Goal: Transaction & Acquisition: Download file/media

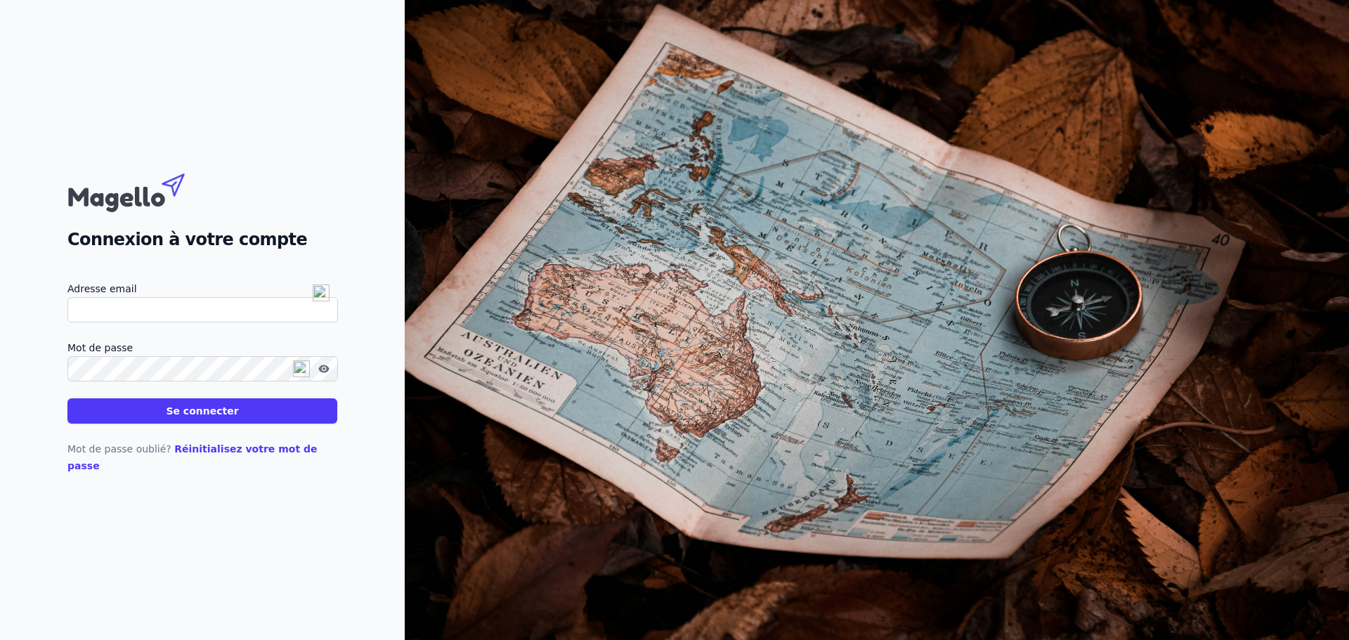
type input "[EMAIL_ADDRESS][DOMAIN_NAME]"
click at [176, 424] on button "Se connecter" at bounding box center [202, 410] width 270 height 25
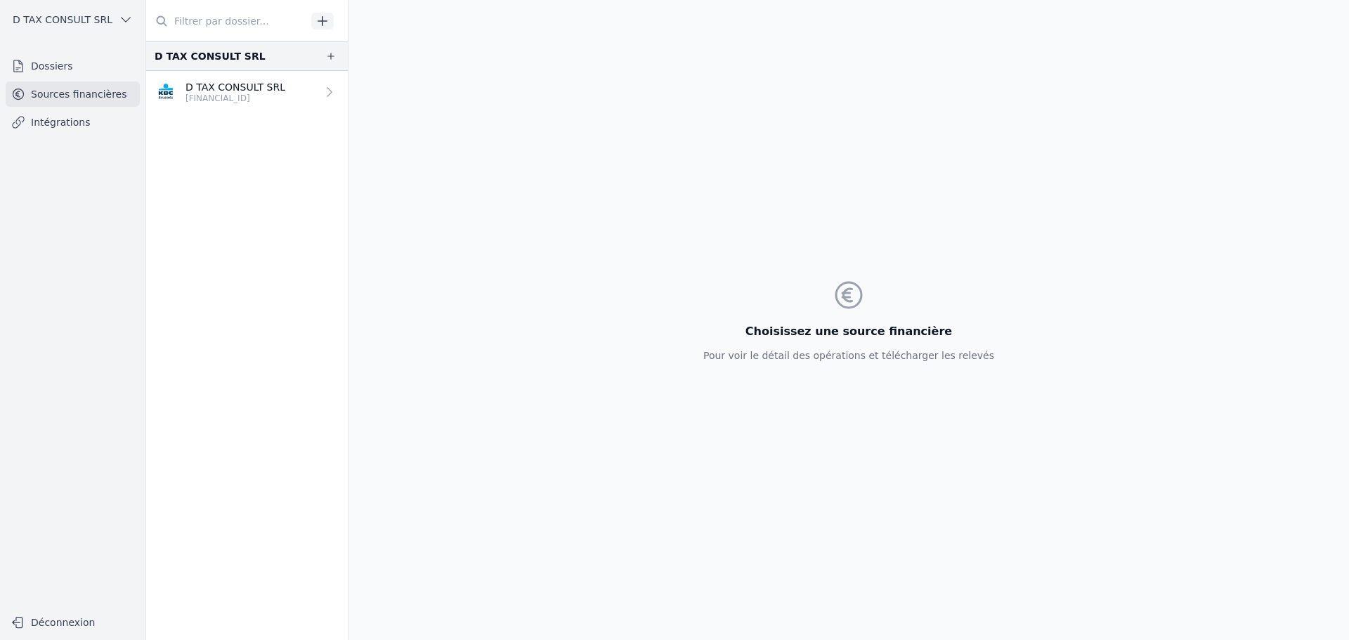
click at [234, 97] on p "[FINANCIAL_ID]" at bounding box center [235, 98] width 100 height 11
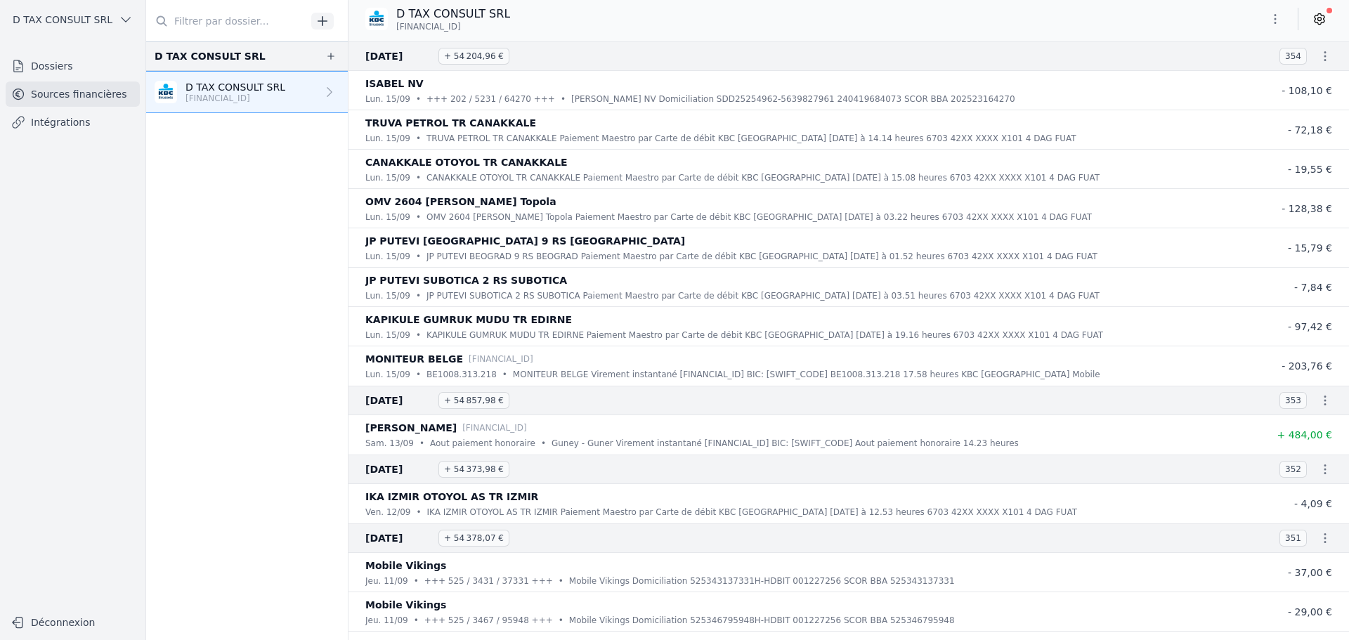
click at [1322, 55] on icon "button" at bounding box center [1325, 56] width 14 height 14
click at [1276, 77] on link "Télécharger les CODA" at bounding box center [1278, 81] width 129 height 25
click at [1318, 402] on icon "button" at bounding box center [1325, 400] width 14 height 14
click at [1305, 430] on link "Télécharger les CODA" at bounding box center [1278, 425] width 129 height 25
click at [1321, 472] on icon "button" at bounding box center [1325, 469] width 14 height 14
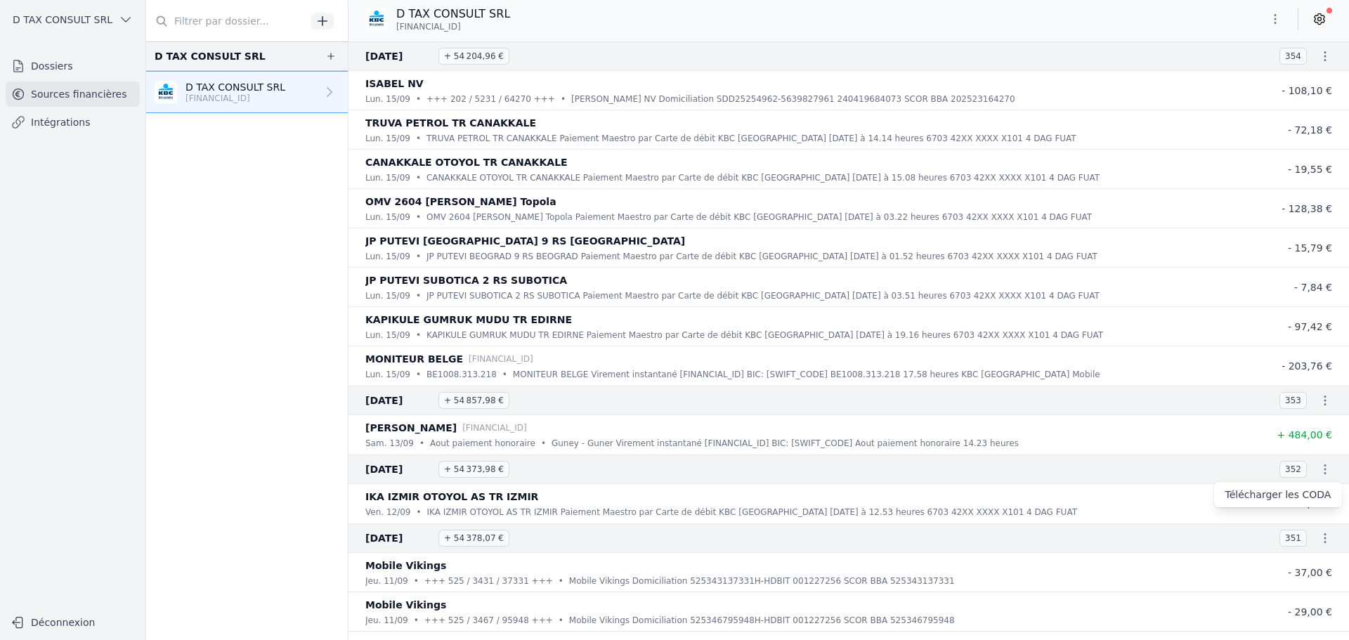
click at [1300, 499] on link "Télécharger les CODA" at bounding box center [1278, 494] width 129 height 25
click at [1318, 541] on icon "button" at bounding box center [1325, 538] width 14 height 14
click at [1288, 560] on link "Télécharger les CODA" at bounding box center [1278, 563] width 129 height 25
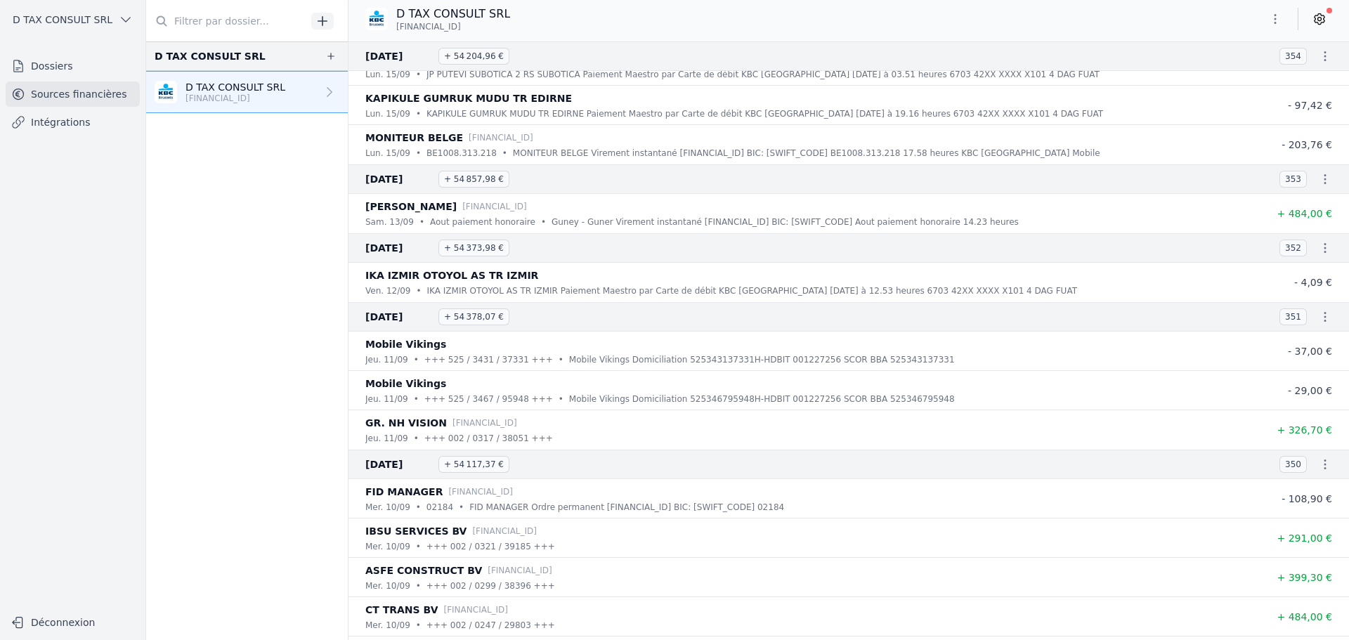
scroll to position [228, 0]
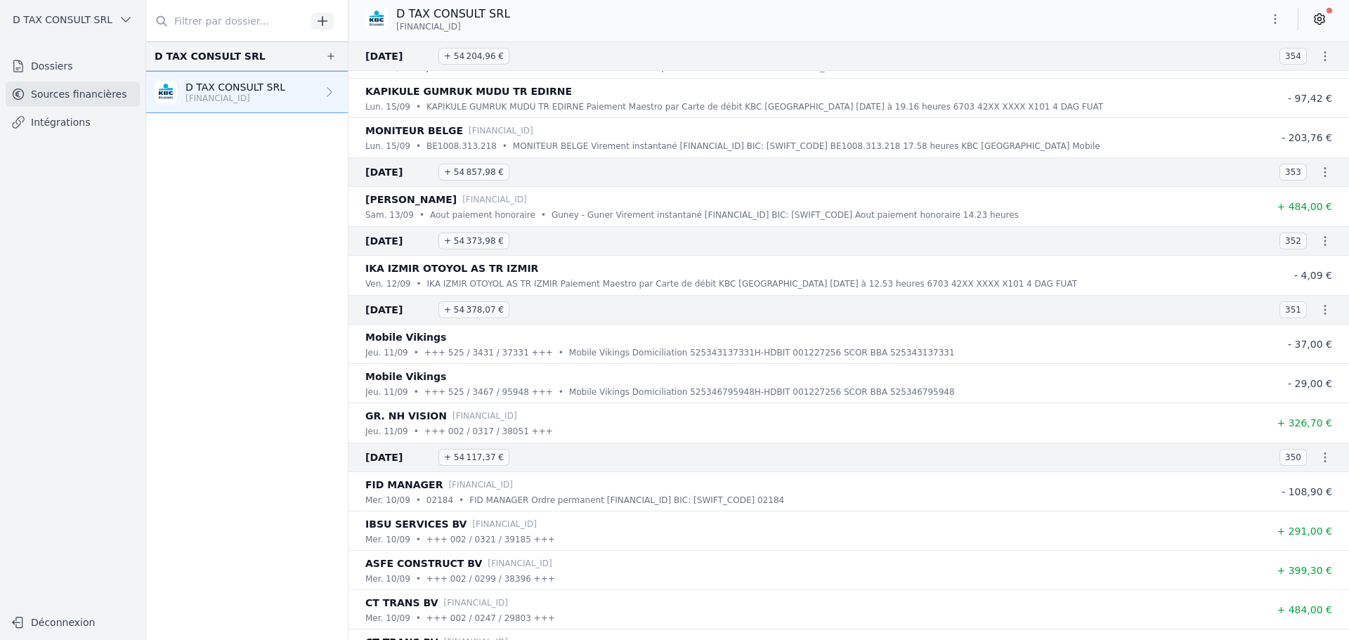
click at [1318, 460] on icon "button" at bounding box center [1325, 457] width 14 height 14
click at [1309, 489] on link "Télécharger les CODA" at bounding box center [1278, 482] width 129 height 25
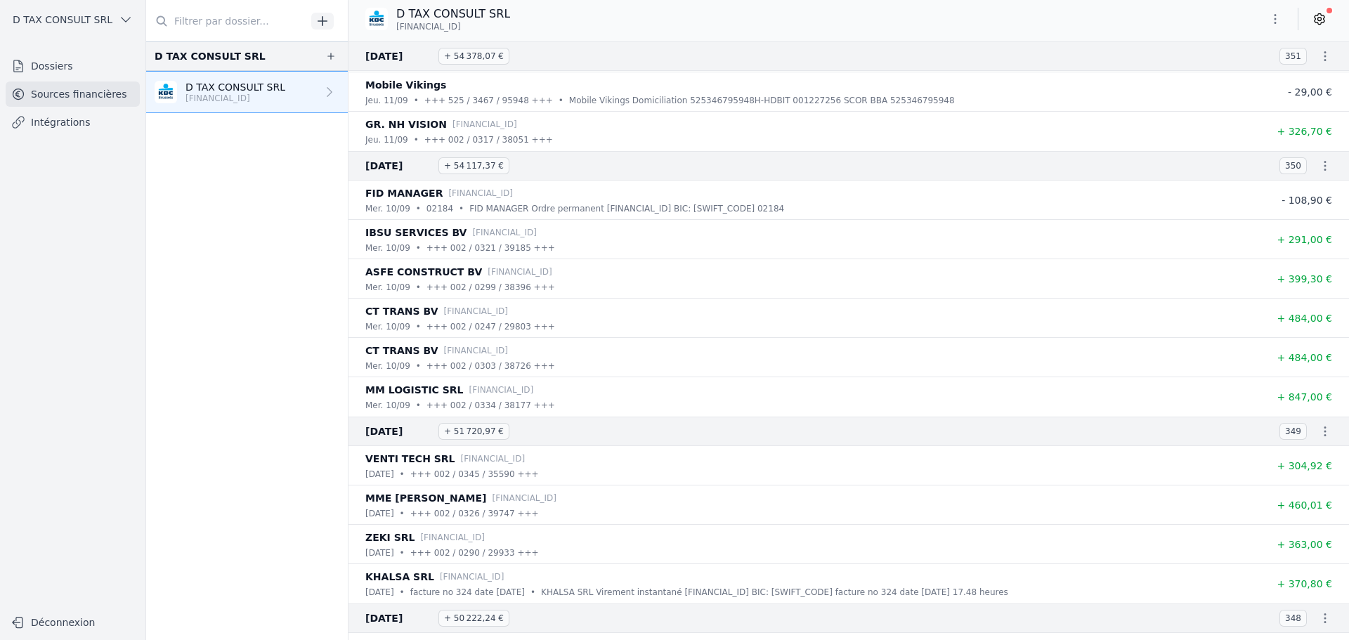
scroll to position [527, 0]
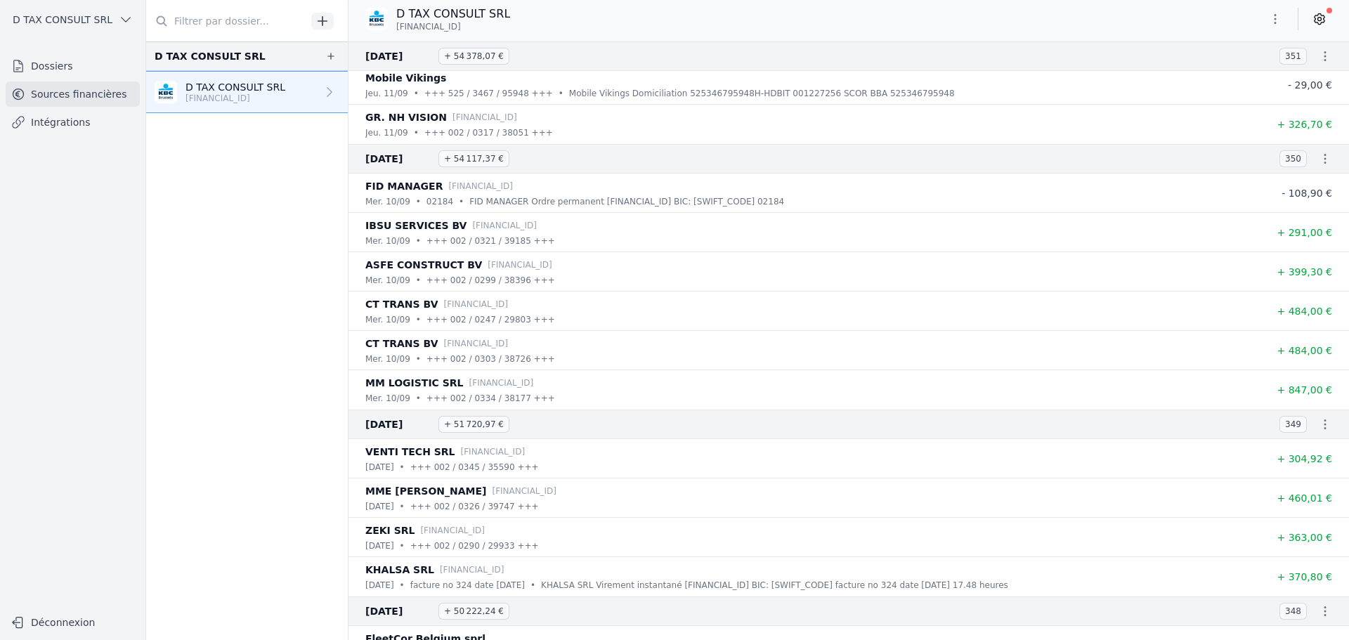
click at [1325, 431] on icon "button" at bounding box center [1325, 424] width 14 height 14
click at [1306, 450] on link "Télécharger les CODA" at bounding box center [1278, 449] width 129 height 25
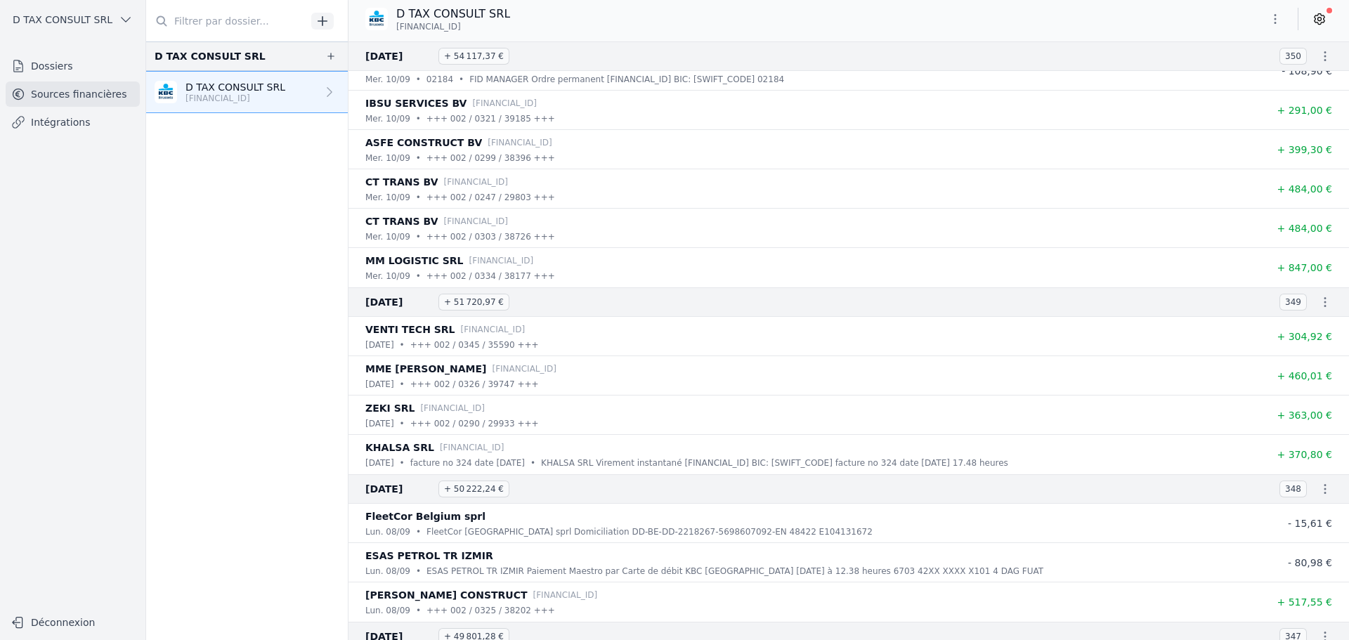
scroll to position [650, 0]
click at [1319, 496] on button "button" at bounding box center [1325, 488] width 28 height 28
click at [1308, 506] on link "Télécharger les CODA" at bounding box center [1278, 513] width 129 height 25
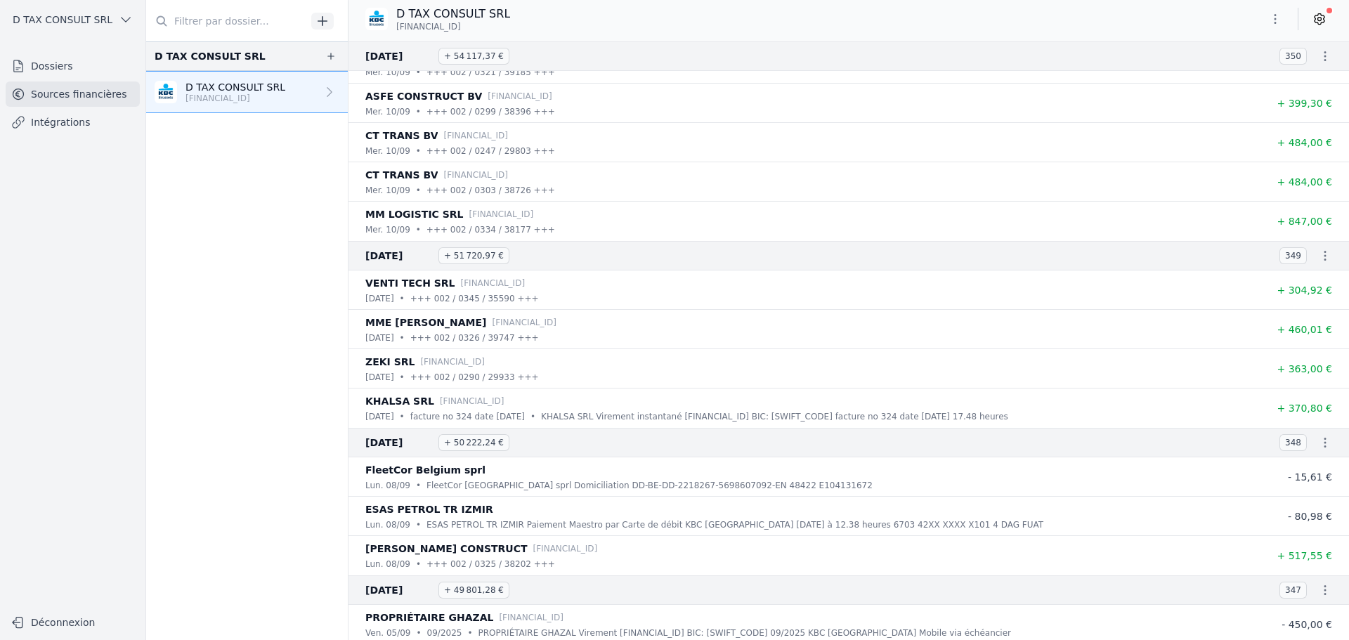
scroll to position [702, 0]
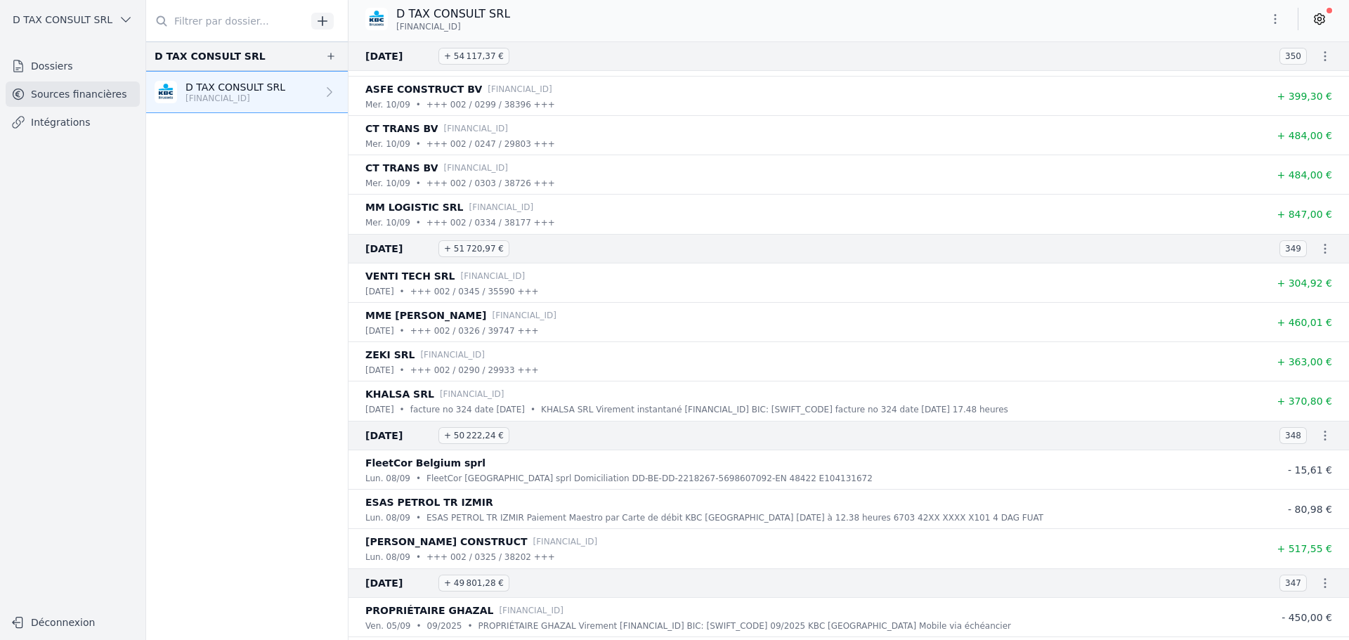
click at [1318, 584] on icon "button" at bounding box center [1325, 583] width 14 height 14
click at [1299, 603] on link "Télécharger les CODA" at bounding box center [1278, 608] width 129 height 25
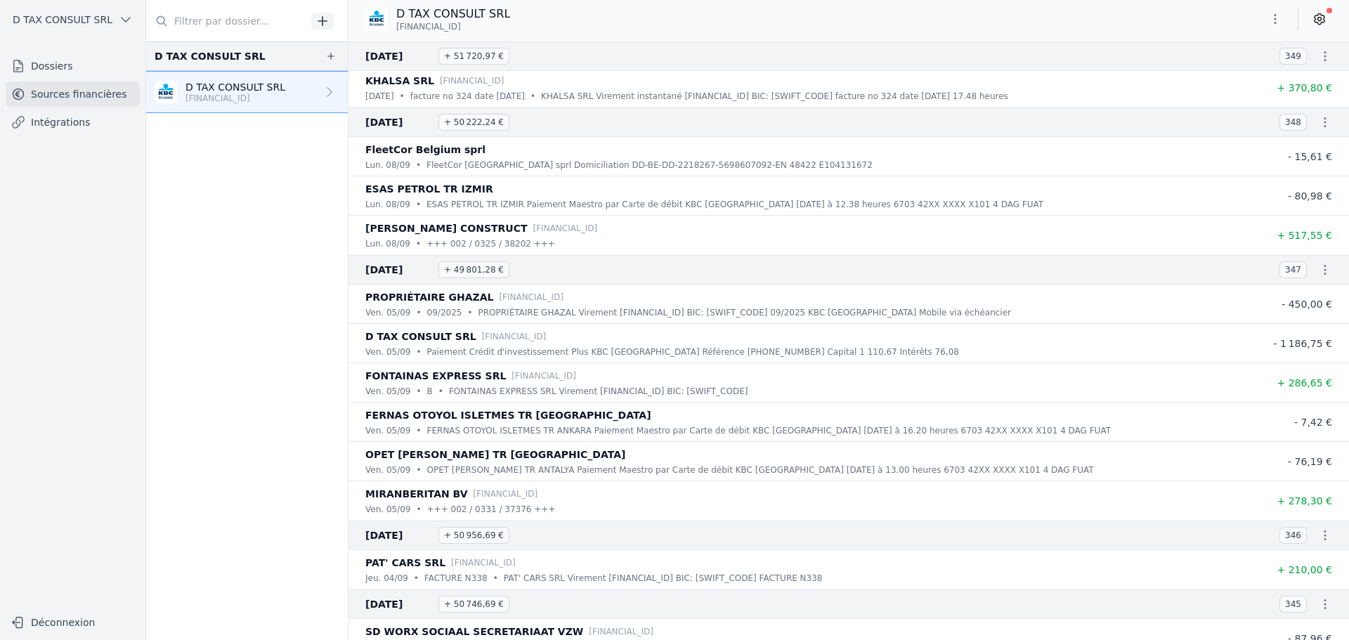
scroll to position [1019, 0]
click at [1324, 535] on icon "button" at bounding box center [1325, 532] width 14 height 14
click at [1304, 555] on link "Télécharger les CODA" at bounding box center [1278, 557] width 129 height 25
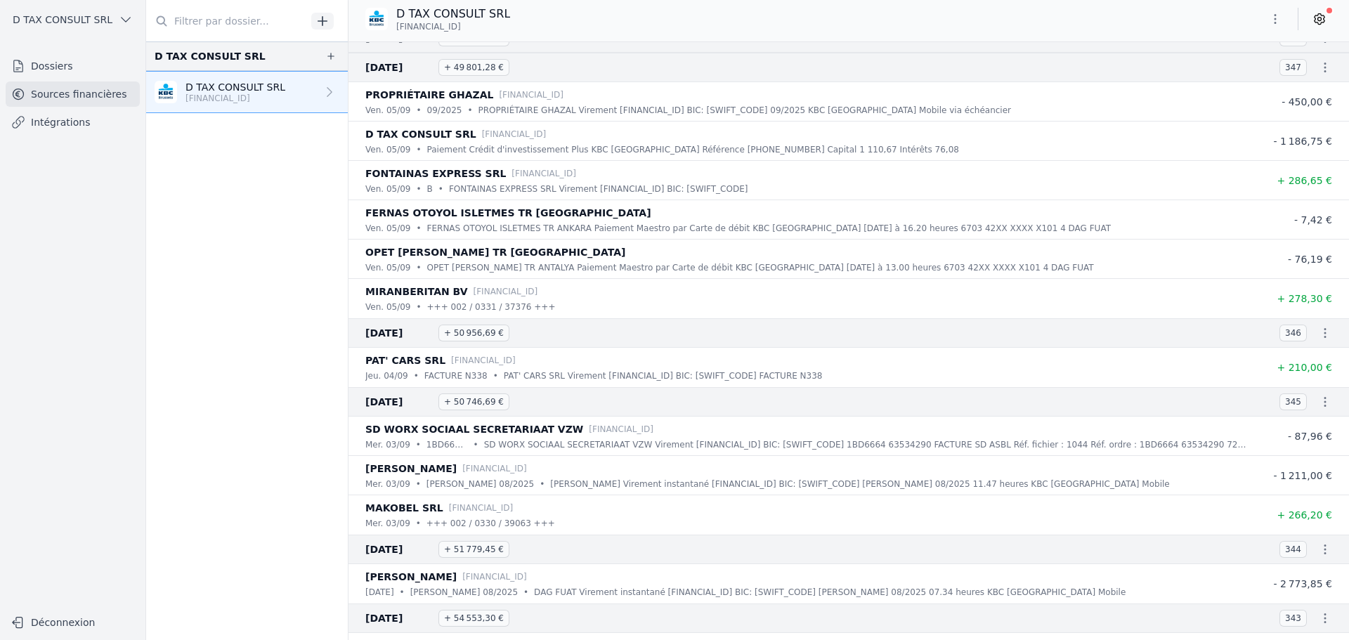
scroll to position [1247, 0]
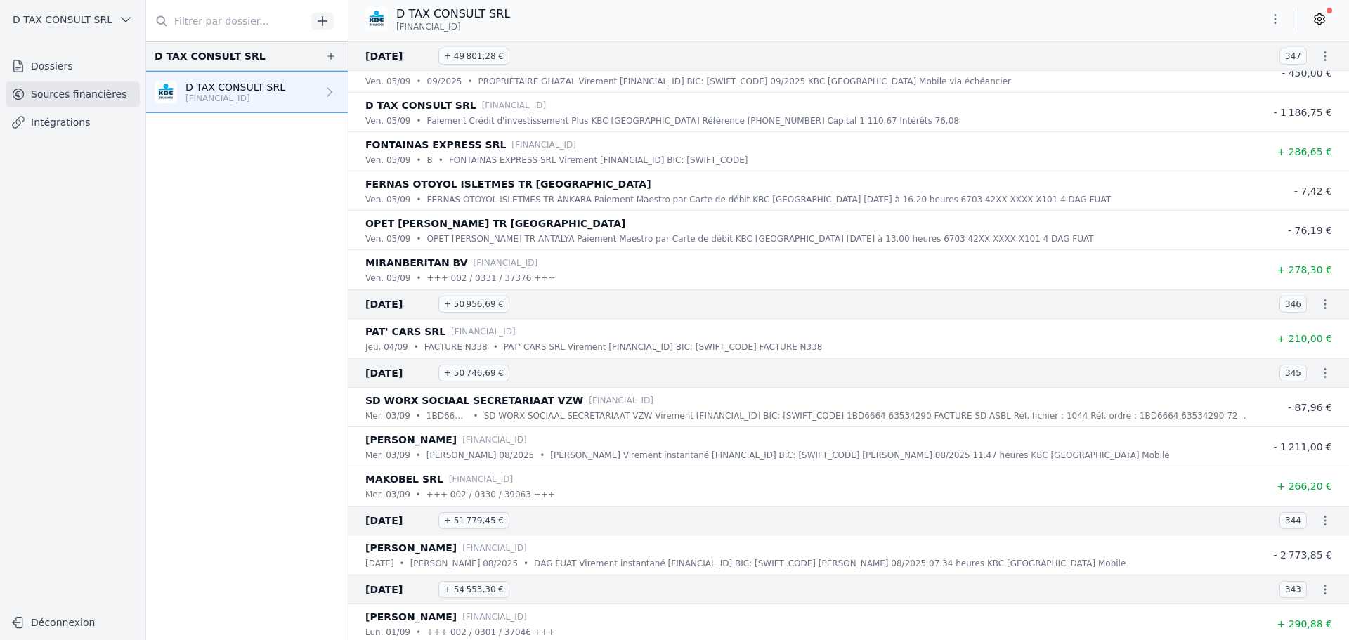
click at [1318, 374] on icon "button" at bounding box center [1325, 373] width 14 height 14
click at [1297, 398] on link "Télécharger les CODA" at bounding box center [1278, 398] width 129 height 25
click at [1322, 517] on icon "button" at bounding box center [1325, 520] width 14 height 14
click at [1278, 546] on link "Télécharger les CODA" at bounding box center [1278, 545] width 129 height 25
click at [1318, 589] on icon "button" at bounding box center [1325, 589] width 14 height 14
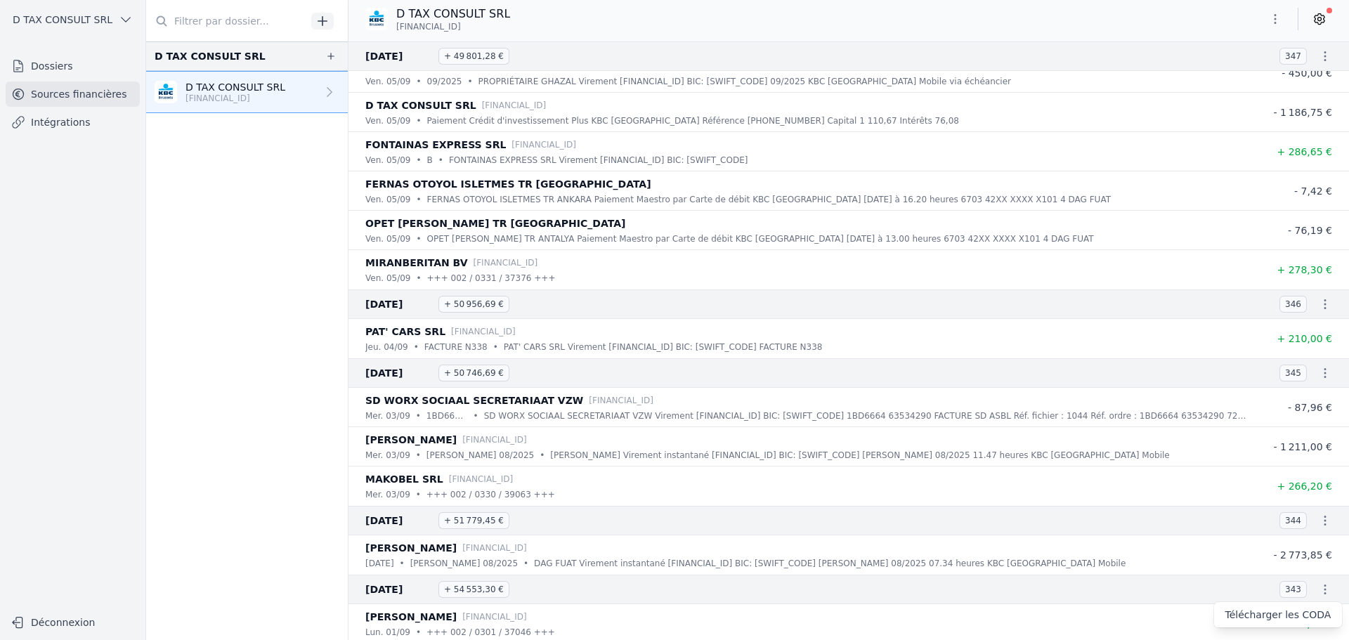
click at [1252, 605] on link "Télécharger les CODA" at bounding box center [1278, 614] width 129 height 25
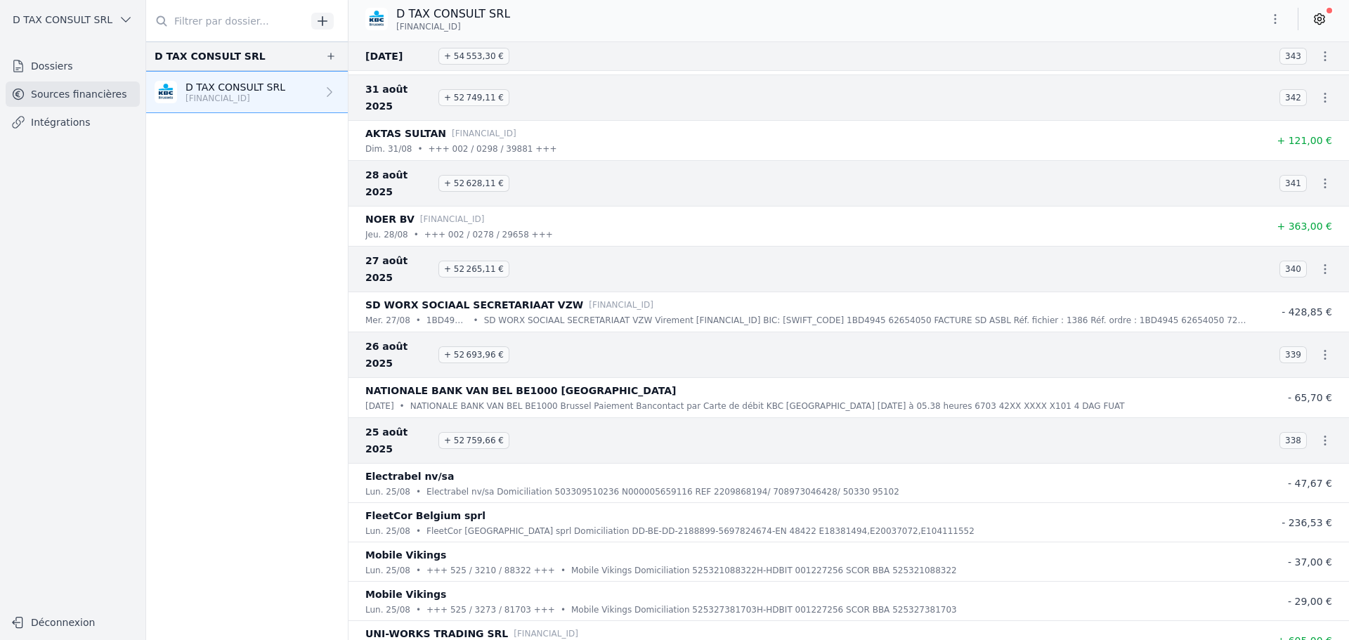
scroll to position [2037, 0]
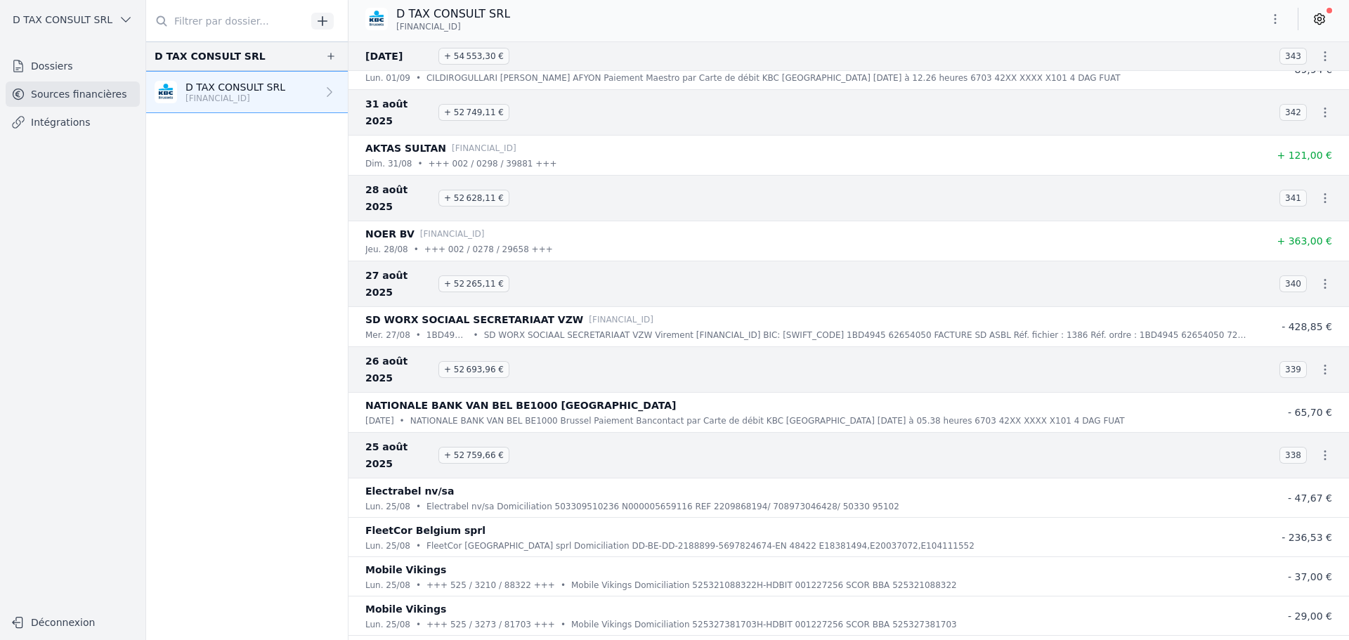
click at [1321, 112] on button "button" at bounding box center [1325, 112] width 28 height 28
click at [1300, 129] on link "Télécharger les CODA" at bounding box center [1278, 129] width 129 height 25
click at [1320, 191] on icon "button" at bounding box center [1325, 198] width 14 height 14
drag, startPoint x: 1288, startPoint y: 195, endPoint x: 1304, endPoint y: 229, distance: 38.0
click at [1288, 195] on link "Télécharger les CODA" at bounding box center [1278, 197] width 129 height 25
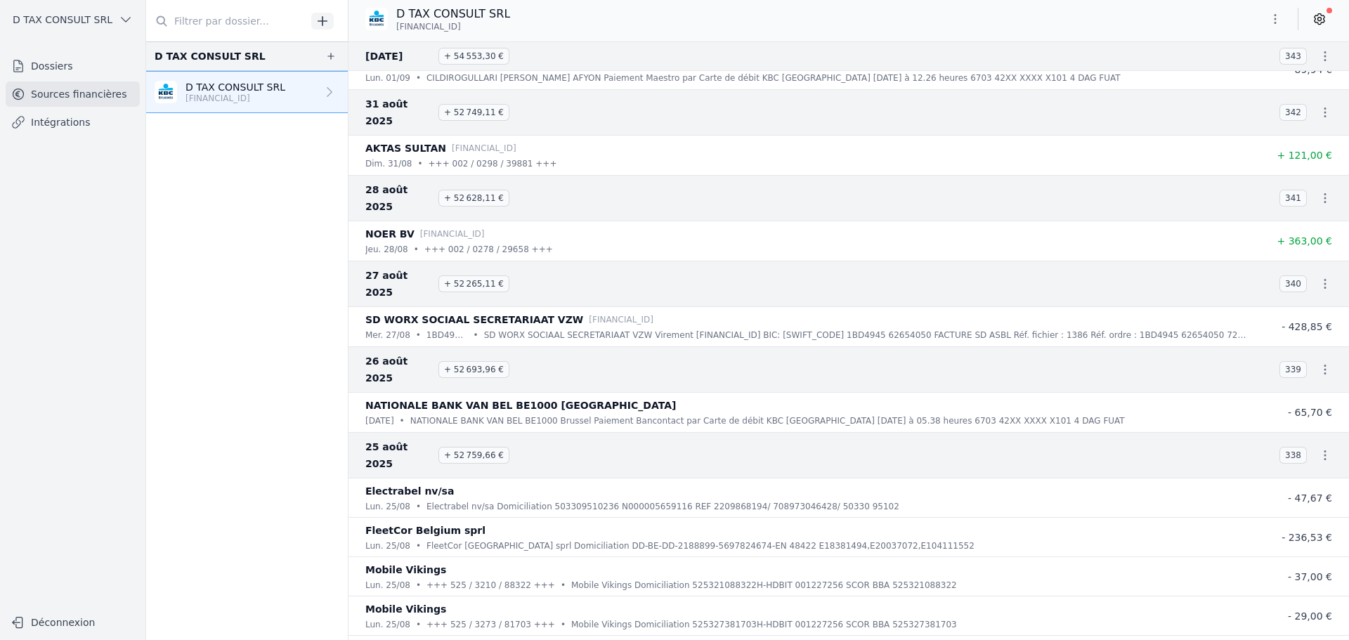
click at [1319, 277] on icon "button" at bounding box center [1325, 284] width 14 height 14
click at [1273, 264] on link "Télécharger les CODA" at bounding box center [1278, 266] width 129 height 25
click at [1319, 355] on button "button" at bounding box center [1325, 369] width 28 height 28
click at [1299, 328] on link "Télécharger les CODA" at bounding box center [1278, 335] width 129 height 25
click at [1320, 448] on icon "button" at bounding box center [1325, 455] width 14 height 14
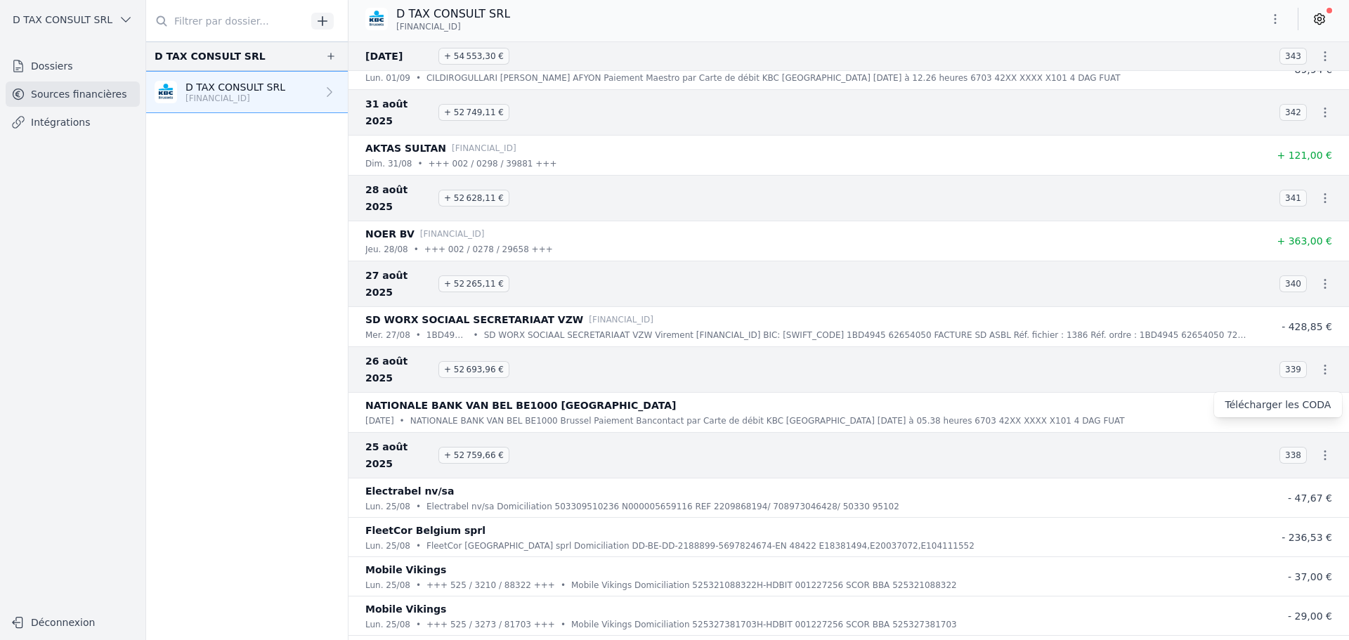
click at [1290, 402] on link "Télécharger les CODA" at bounding box center [1278, 404] width 129 height 25
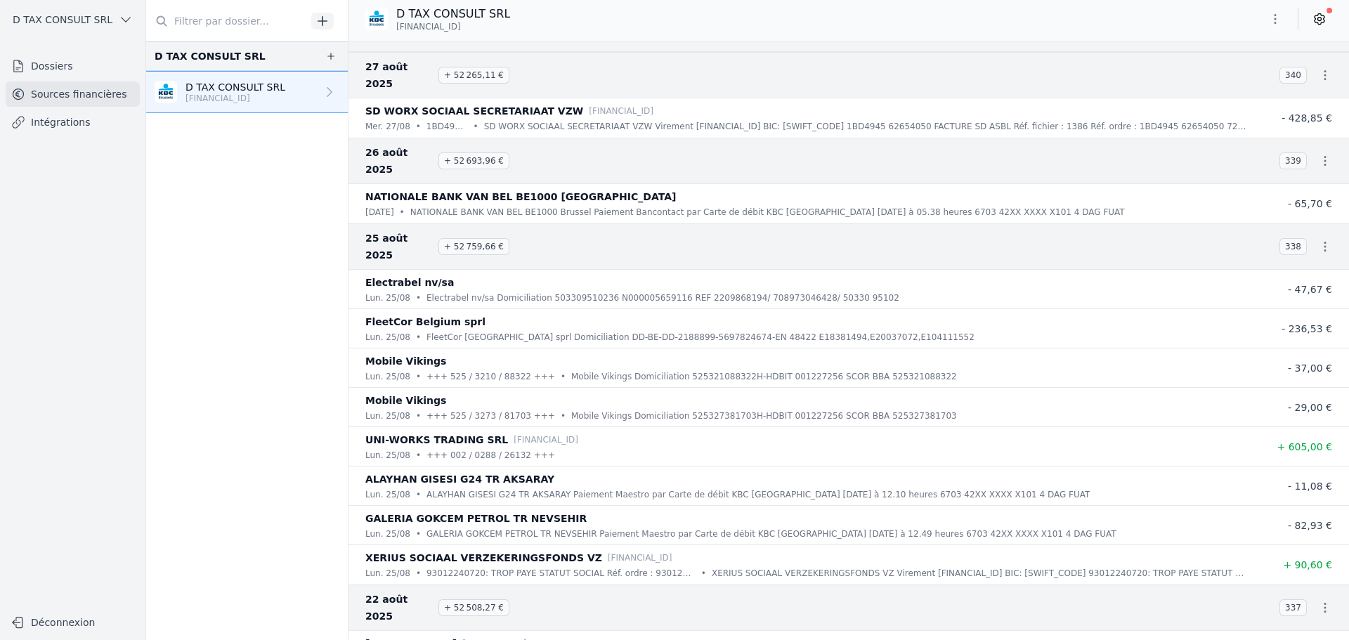
scroll to position [2248, 0]
click at [1318, 598] on icon "button" at bounding box center [1325, 605] width 14 height 14
click at [1288, 529] on link "Télécharger les CODA" at bounding box center [1278, 537] width 129 height 25
click at [1278, 605] on link "Télécharger les CODA" at bounding box center [1278, 606] width 129 height 25
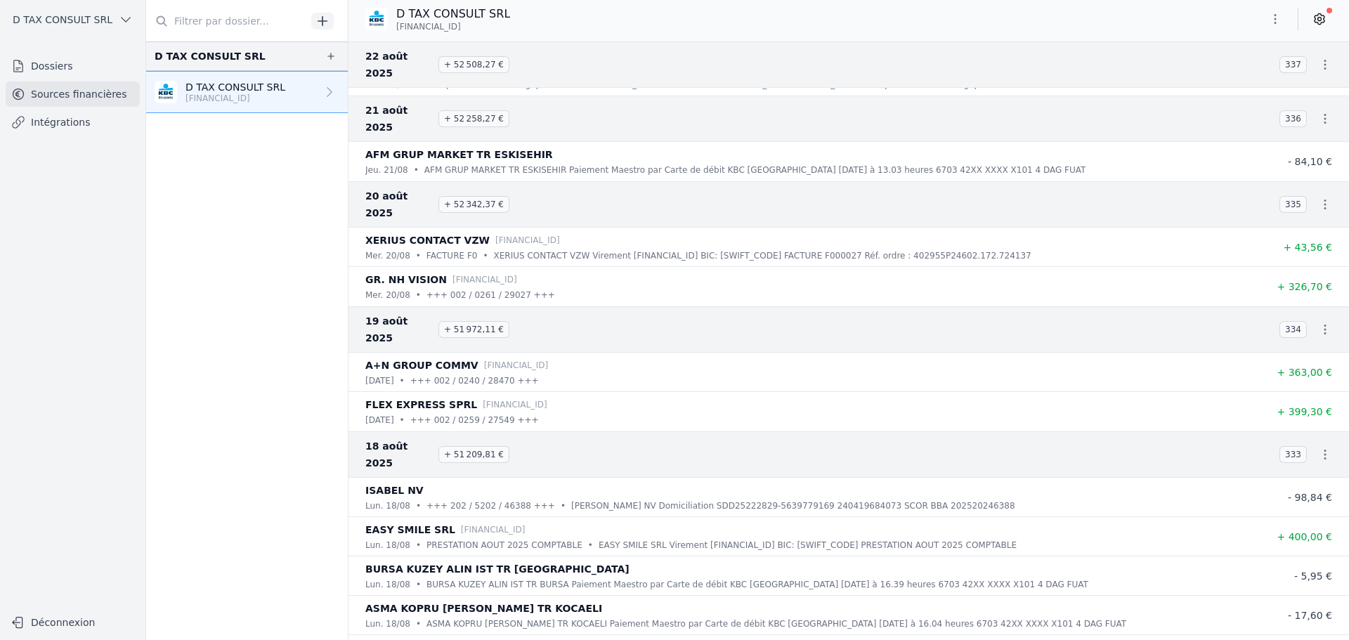
scroll to position [2775, 0]
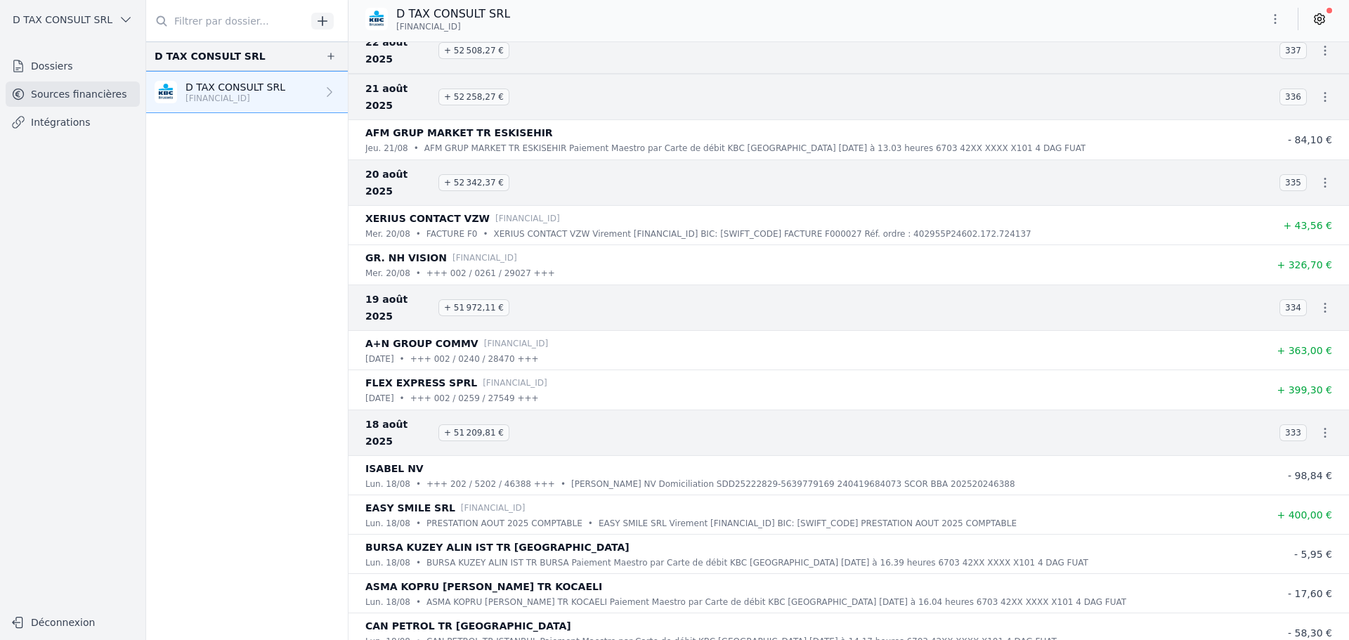
click at [1321, 176] on icon "button" at bounding box center [1325, 183] width 14 height 14
click at [1310, 147] on link "Télécharger les CODA" at bounding box center [1278, 148] width 129 height 25
click at [1321, 294] on button "button" at bounding box center [1325, 308] width 28 height 28
click at [1297, 258] on link "Télécharger les CODA" at bounding box center [1278, 256] width 129 height 25
click at [1318, 426] on icon "button" at bounding box center [1325, 433] width 14 height 14
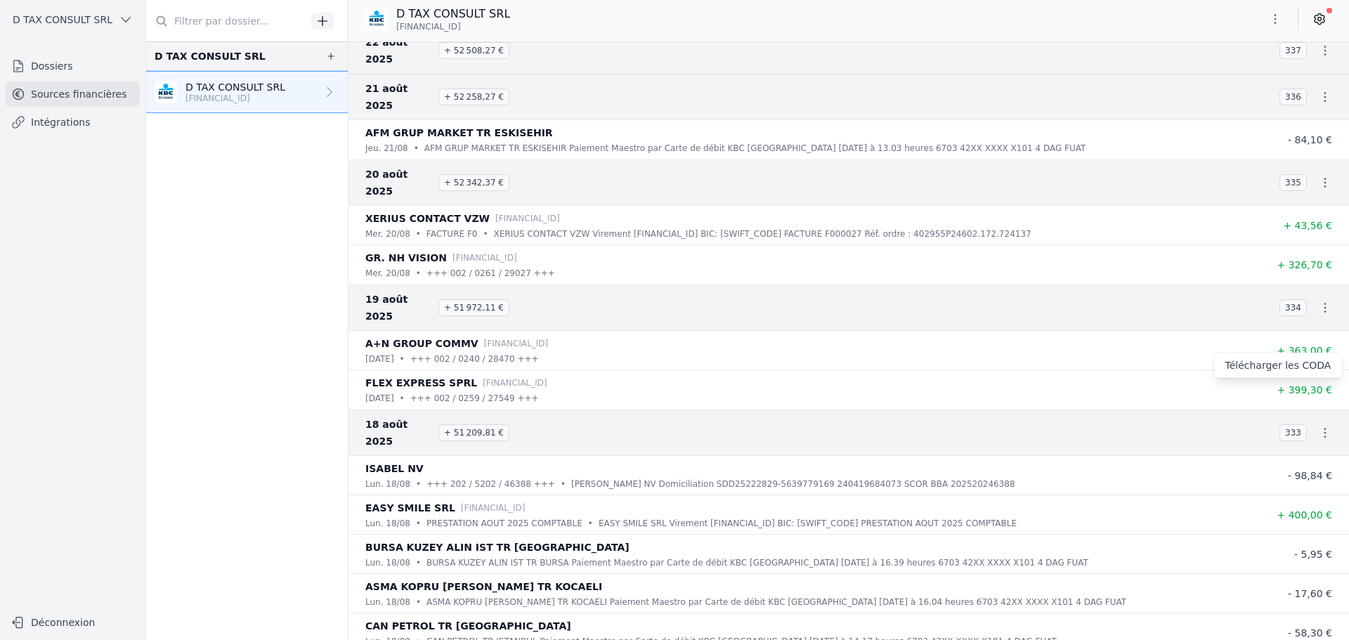
click at [1292, 358] on link "Télécharger les CODA" at bounding box center [1278, 365] width 129 height 25
click at [1292, 587] on link "Télécharger les CODA" at bounding box center [1278, 591] width 129 height 25
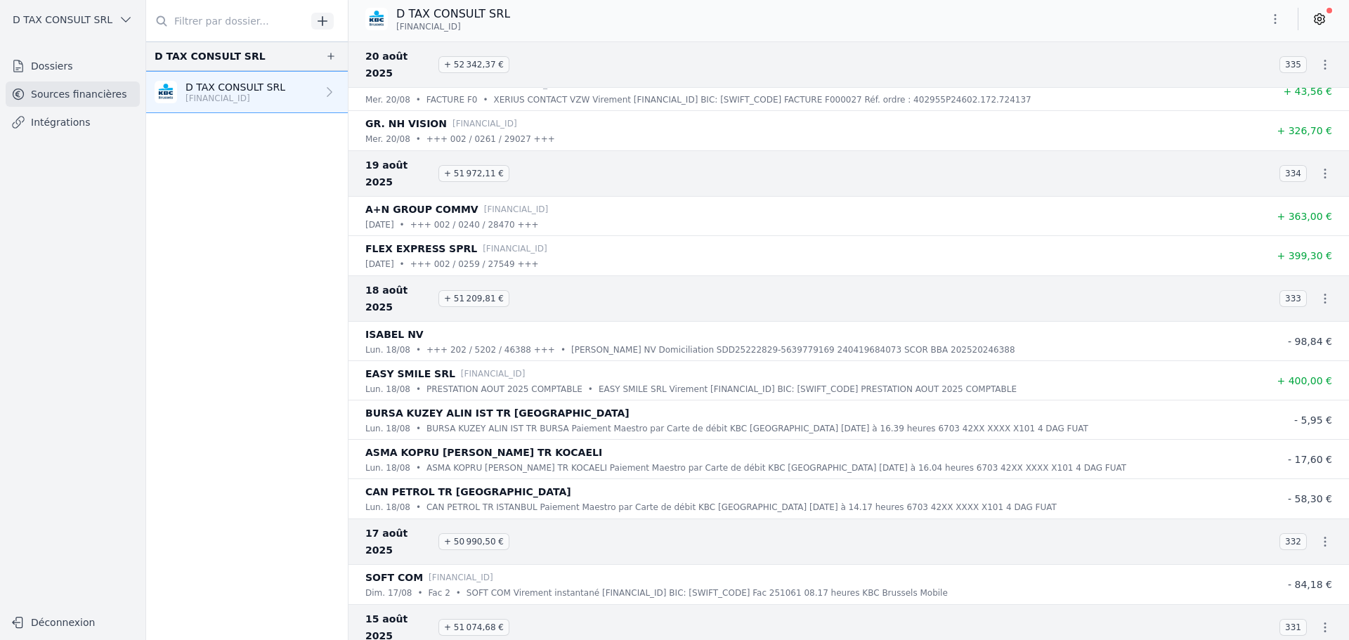
scroll to position [2880, 0]
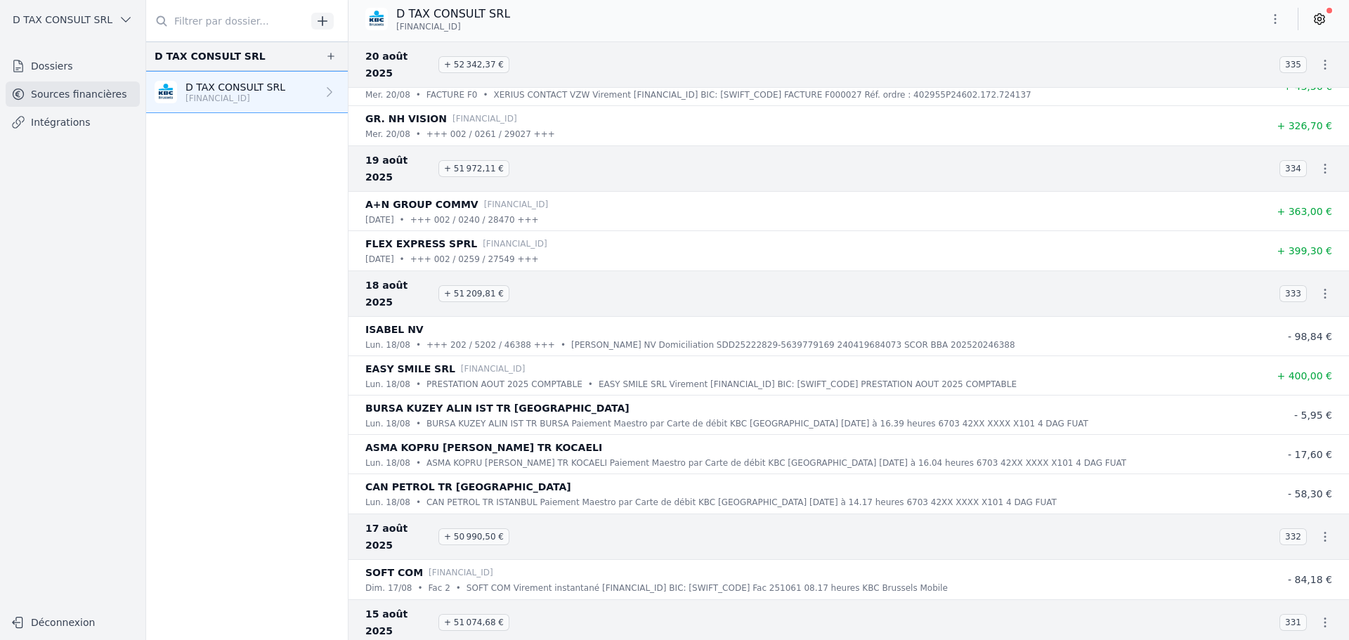
click at [1311, 608] on button "button" at bounding box center [1325, 622] width 28 height 28
click at [1292, 557] on link "Télécharger les CODA" at bounding box center [1278, 554] width 129 height 25
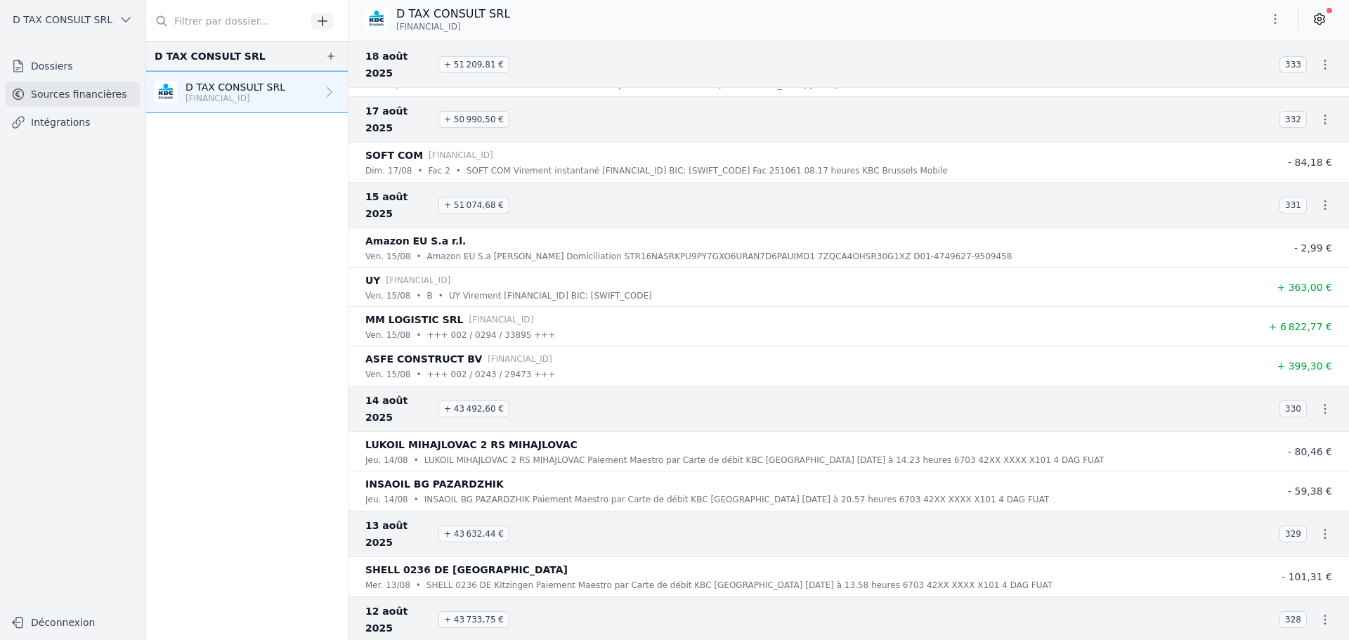
scroll to position [3266, 0]
click at [1325, 399] on icon "button" at bounding box center [1325, 406] width 14 height 14
click at [1308, 351] on link "Télécharger les CODA" at bounding box center [1278, 355] width 129 height 25
click at [1318, 524] on icon "button" at bounding box center [1325, 531] width 14 height 14
click at [1304, 461] on link "Télécharger les CODA" at bounding box center [1278, 463] width 129 height 25
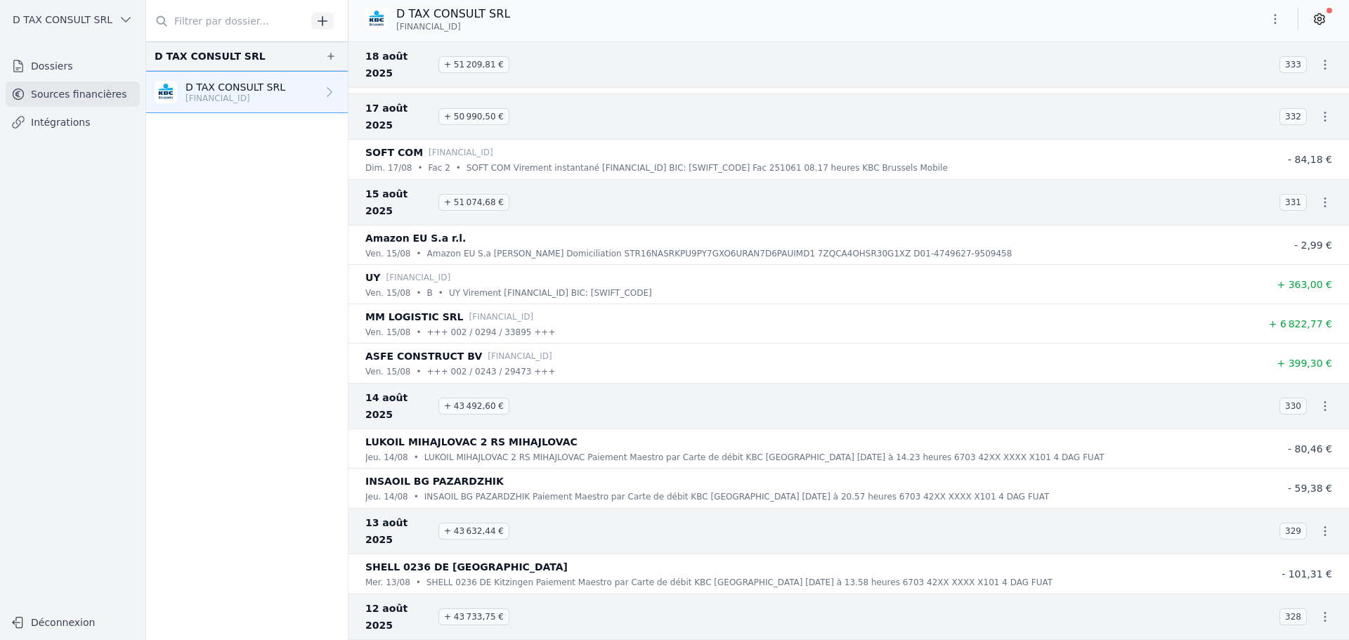
click at [1319, 610] on icon "button" at bounding box center [1325, 617] width 14 height 14
click at [1313, 536] on link "Télécharger les CODA" at bounding box center [1278, 532] width 129 height 25
click at [1285, 596] on link "Télécharger les CODA" at bounding box center [1278, 601] width 129 height 25
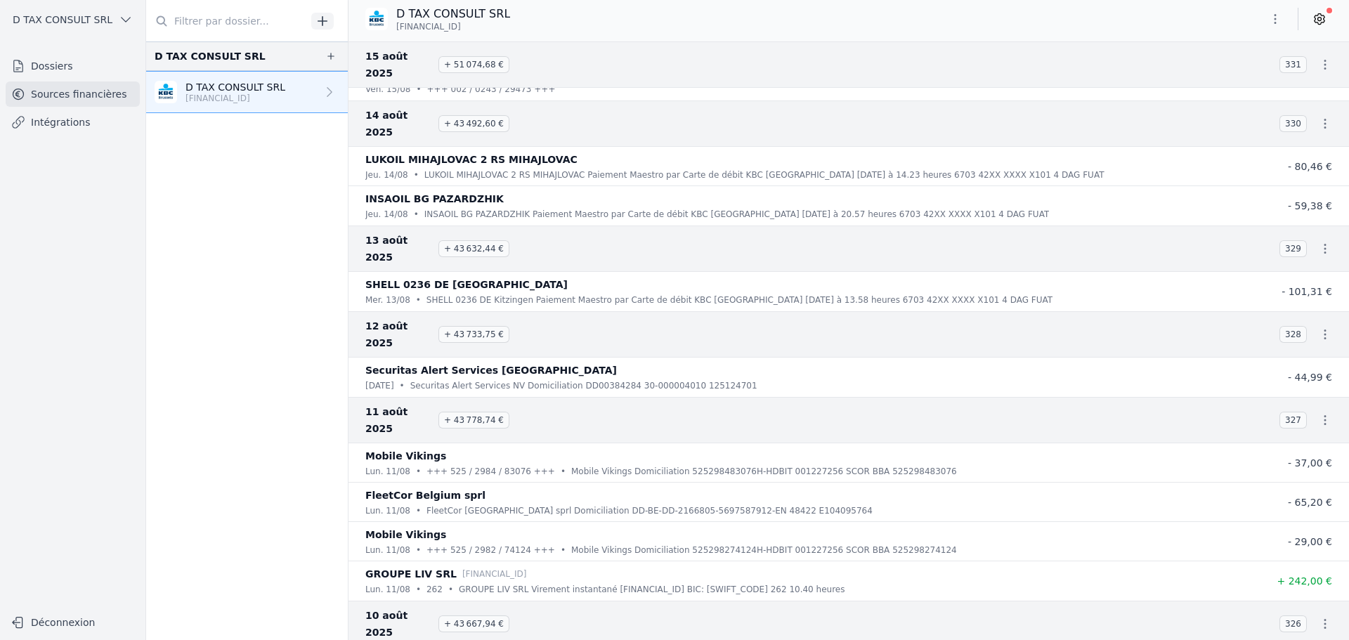
scroll to position [3547, 0]
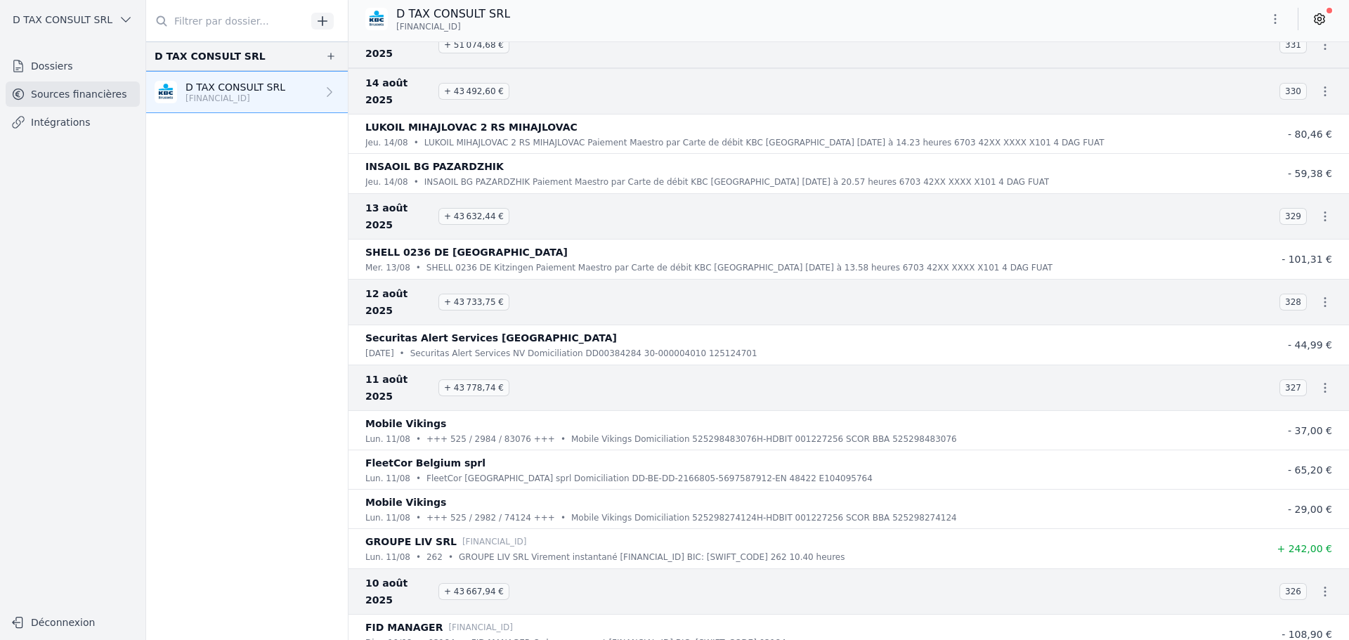
click at [1321, 584] on icon "button" at bounding box center [1325, 591] width 14 height 14
click at [1307, 505] on link "Télécharger les CODA" at bounding box center [1278, 507] width 129 height 25
click at [1271, 611] on link "Télécharger les CODA" at bounding box center [1278, 615] width 129 height 25
